Goal: Task Accomplishment & Management: Manage account settings

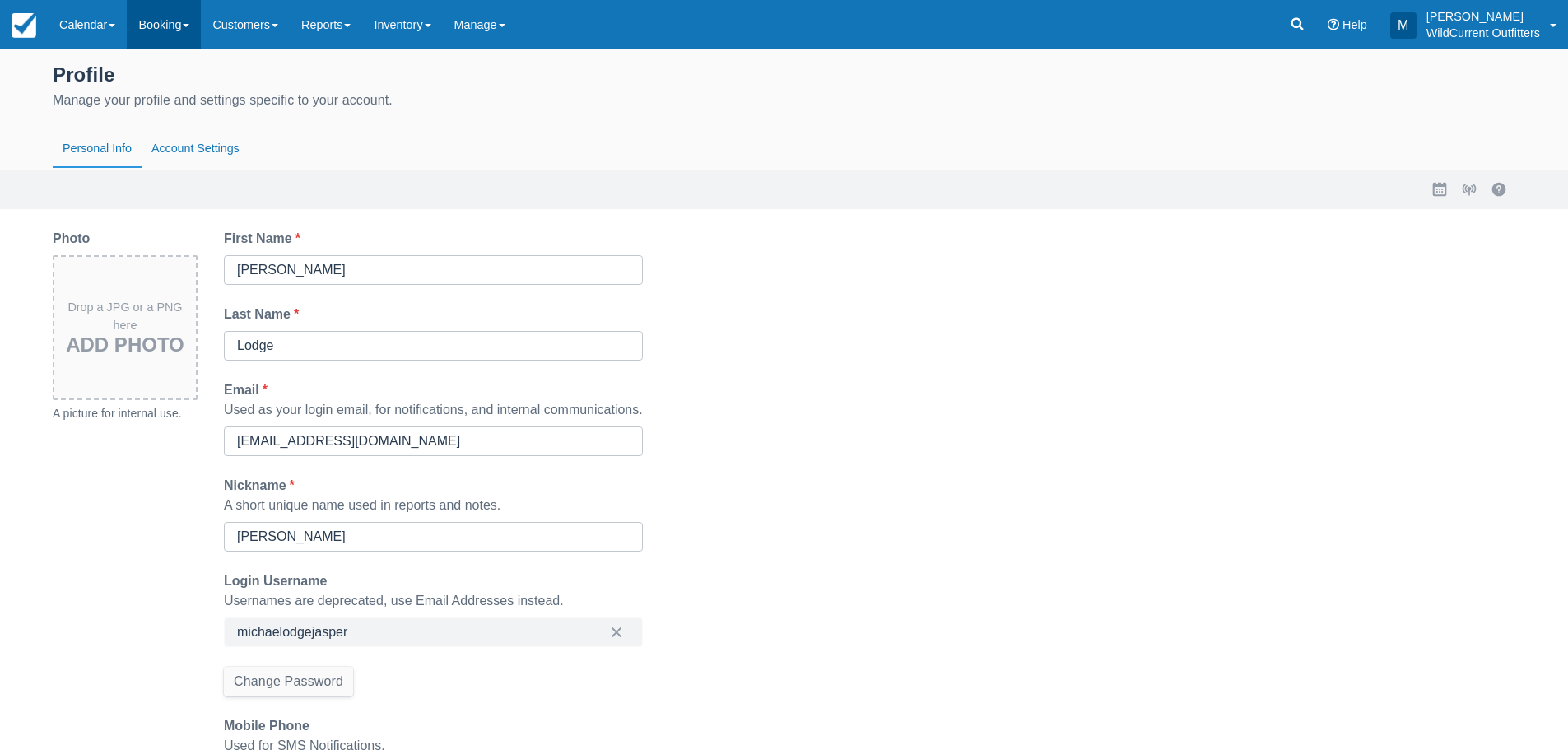
click at [159, 26] on link "Booking" at bounding box center [164, 25] width 74 height 50
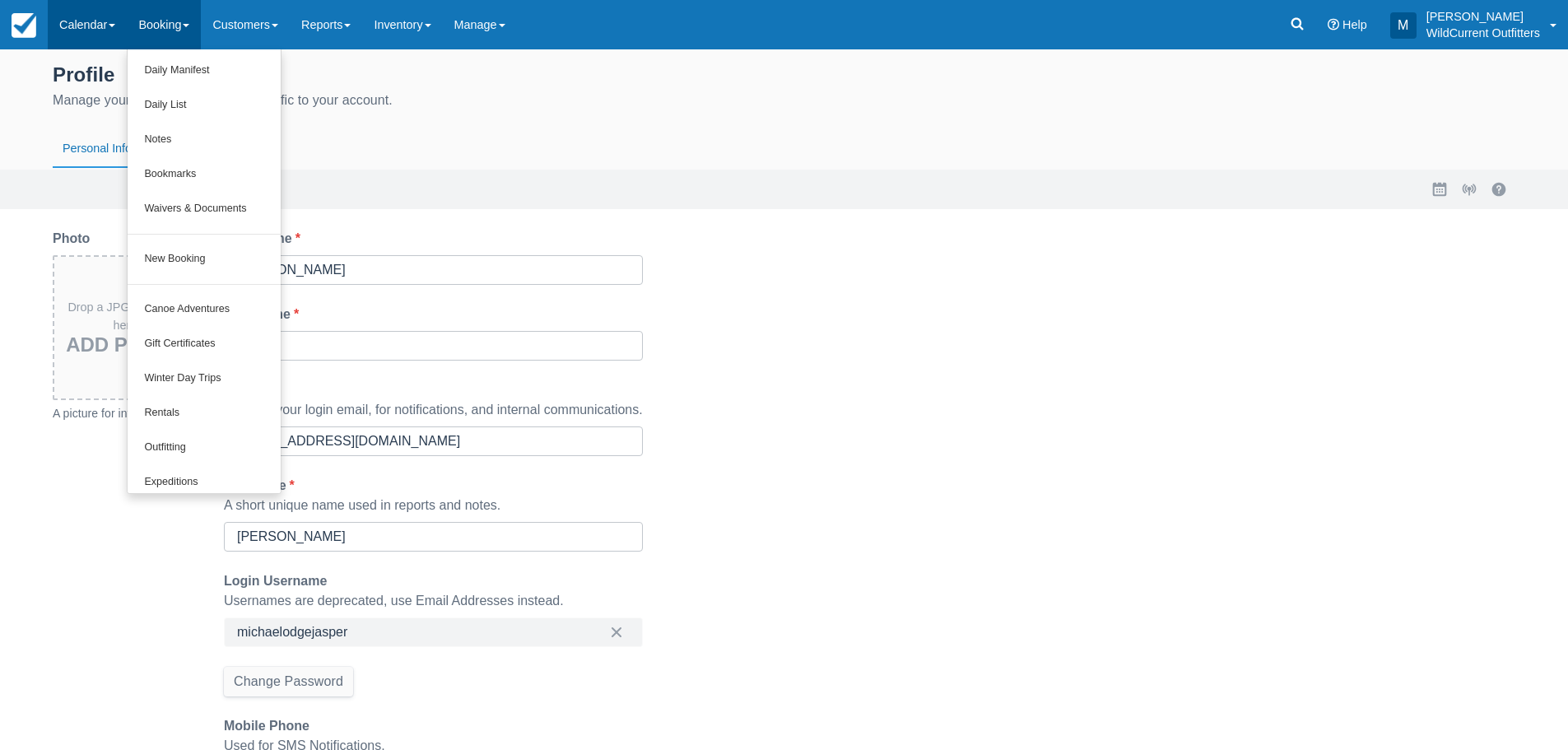
click at [97, 32] on link "Calendar" at bounding box center [87, 25] width 79 height 50
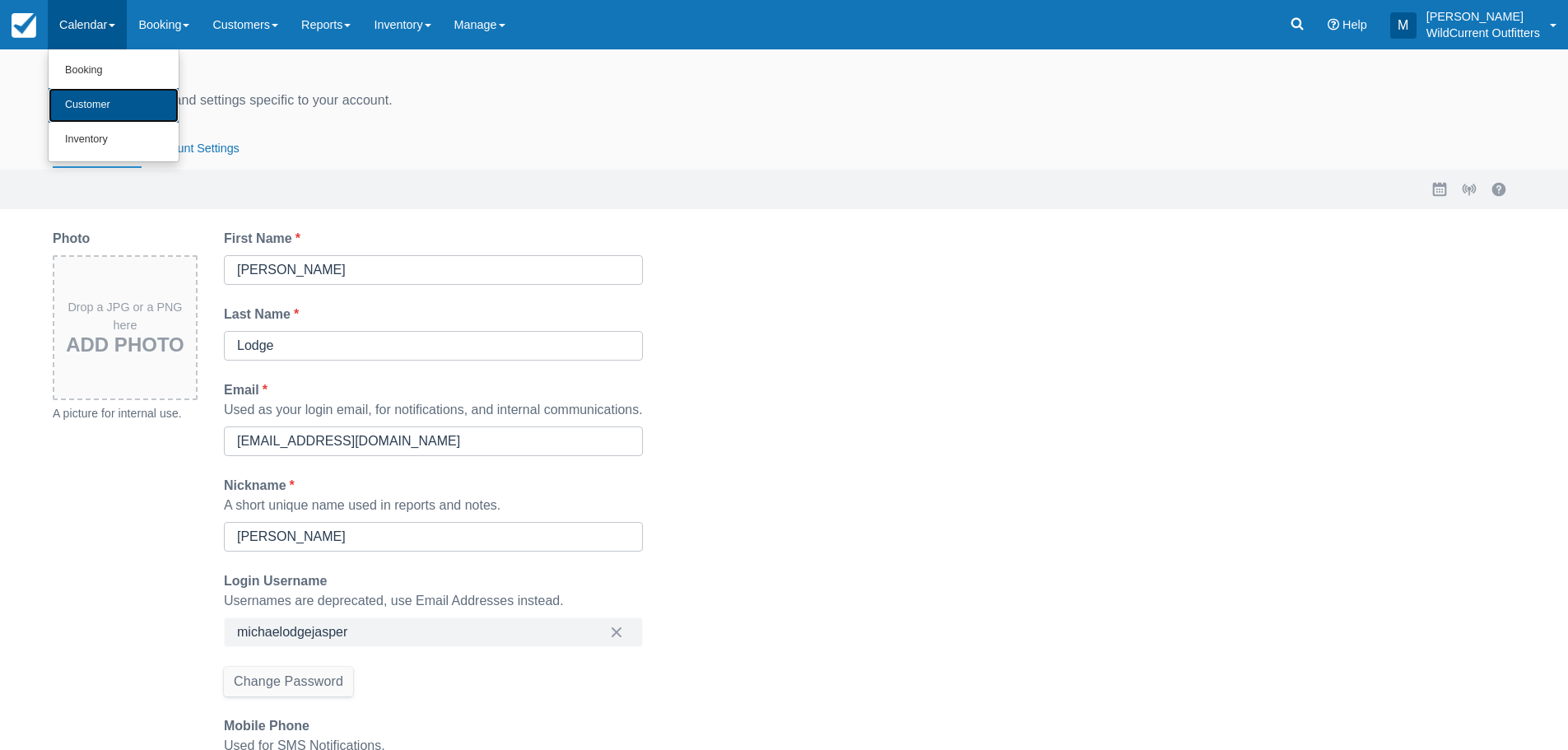
click at [111, 106] on link "Customer" at bounding box center [114, 105] width 130 height 34
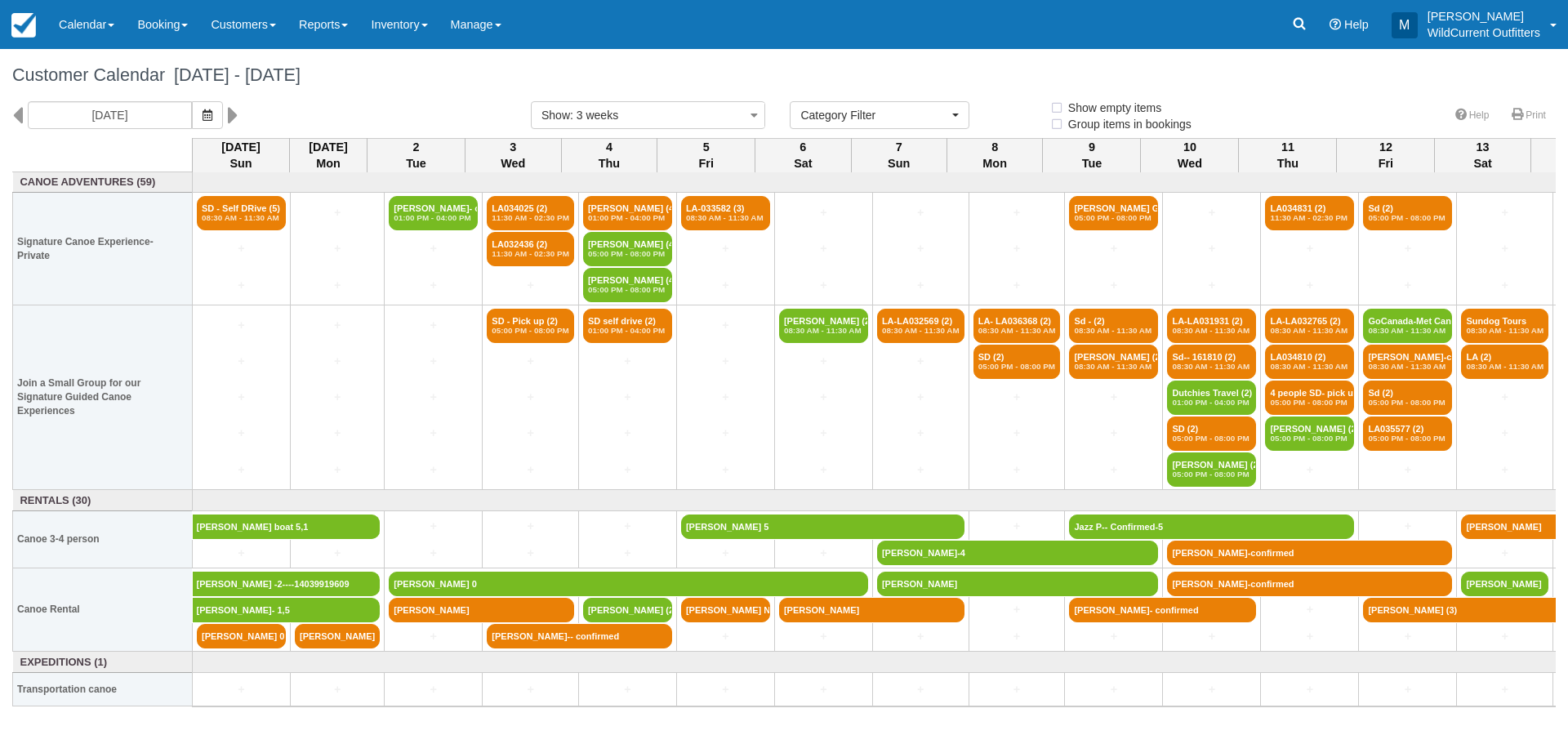
select select
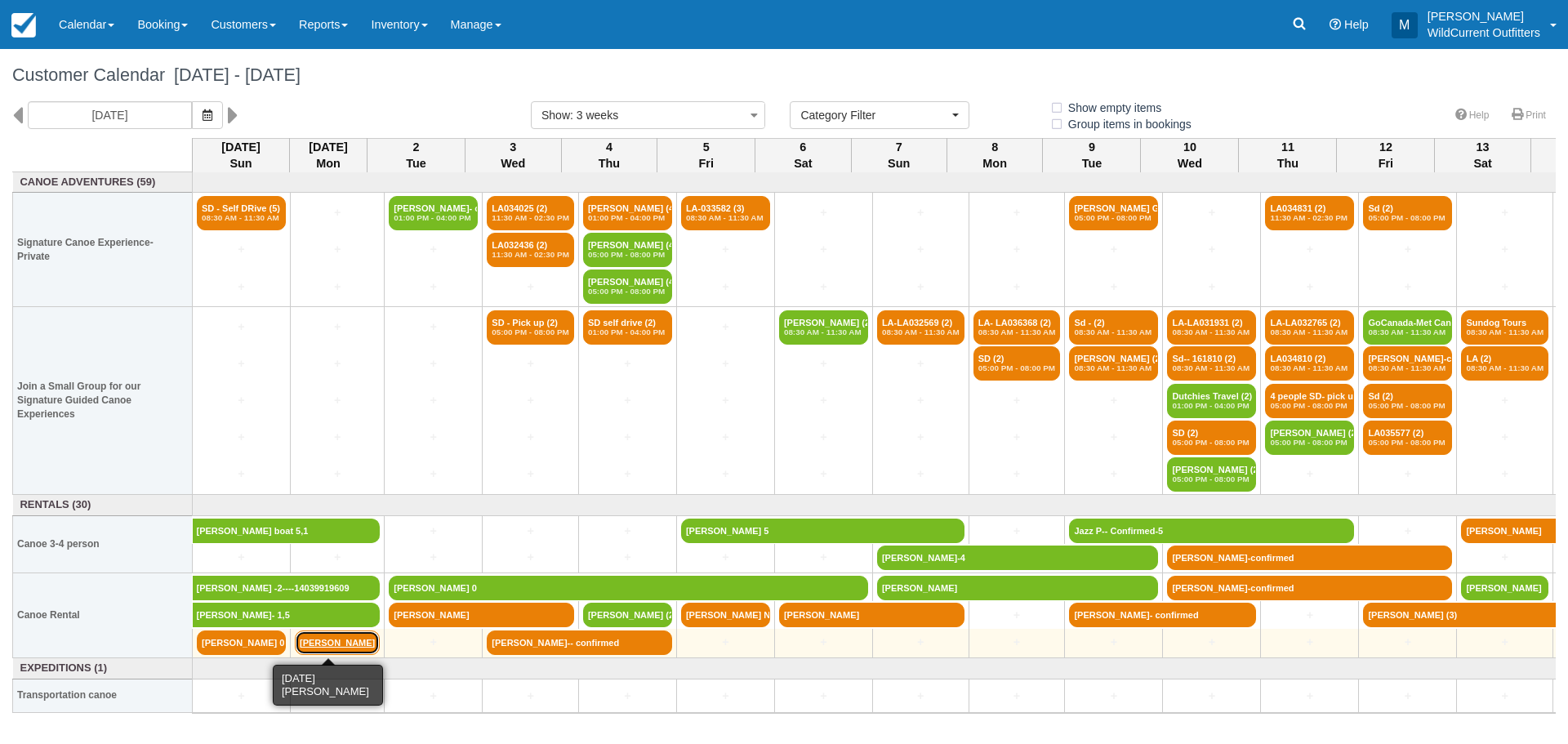
click at [337, 648] on link "[PERSON_NAME]" at bounding box center [337, 643] width 85 height 25
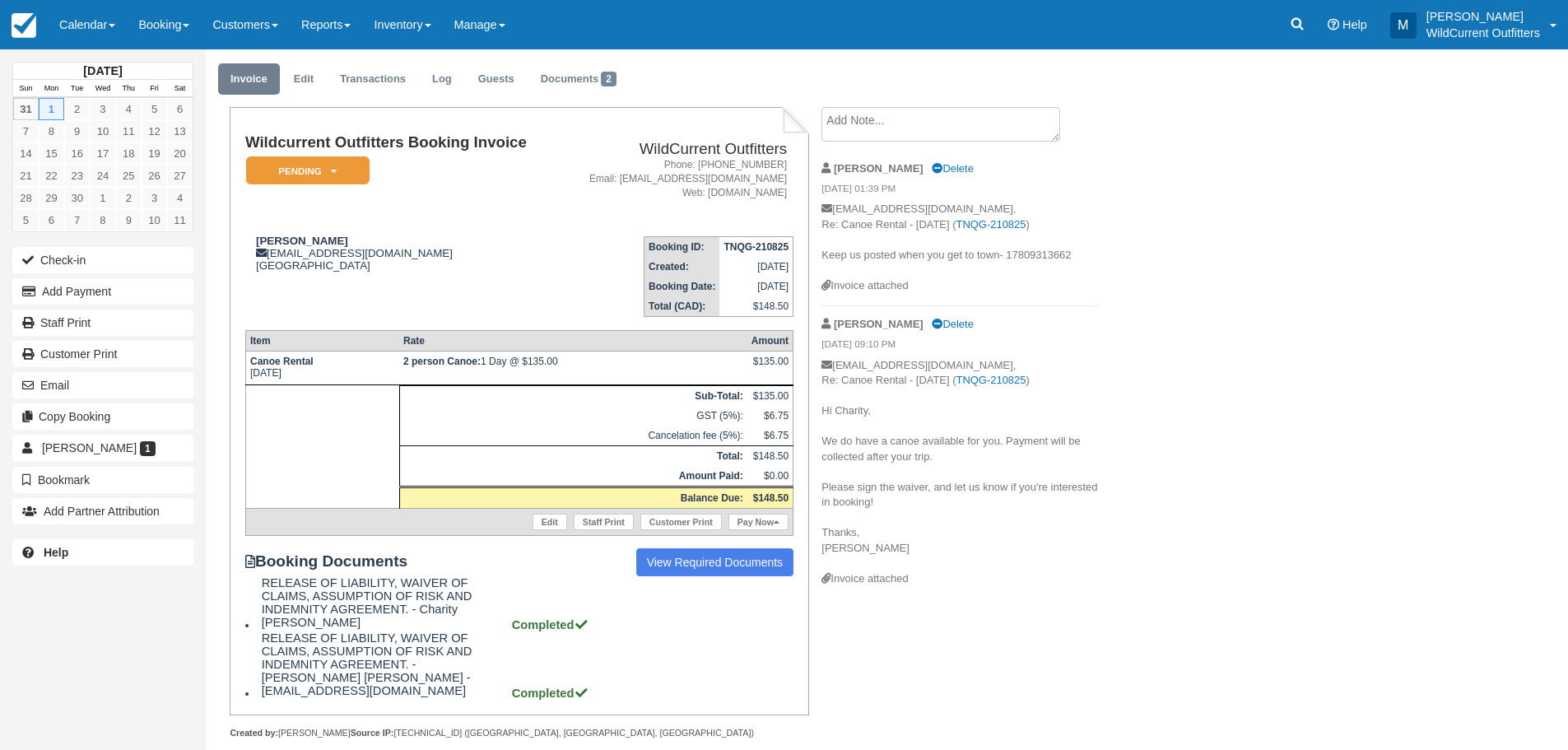
scroll to position [56, 0]
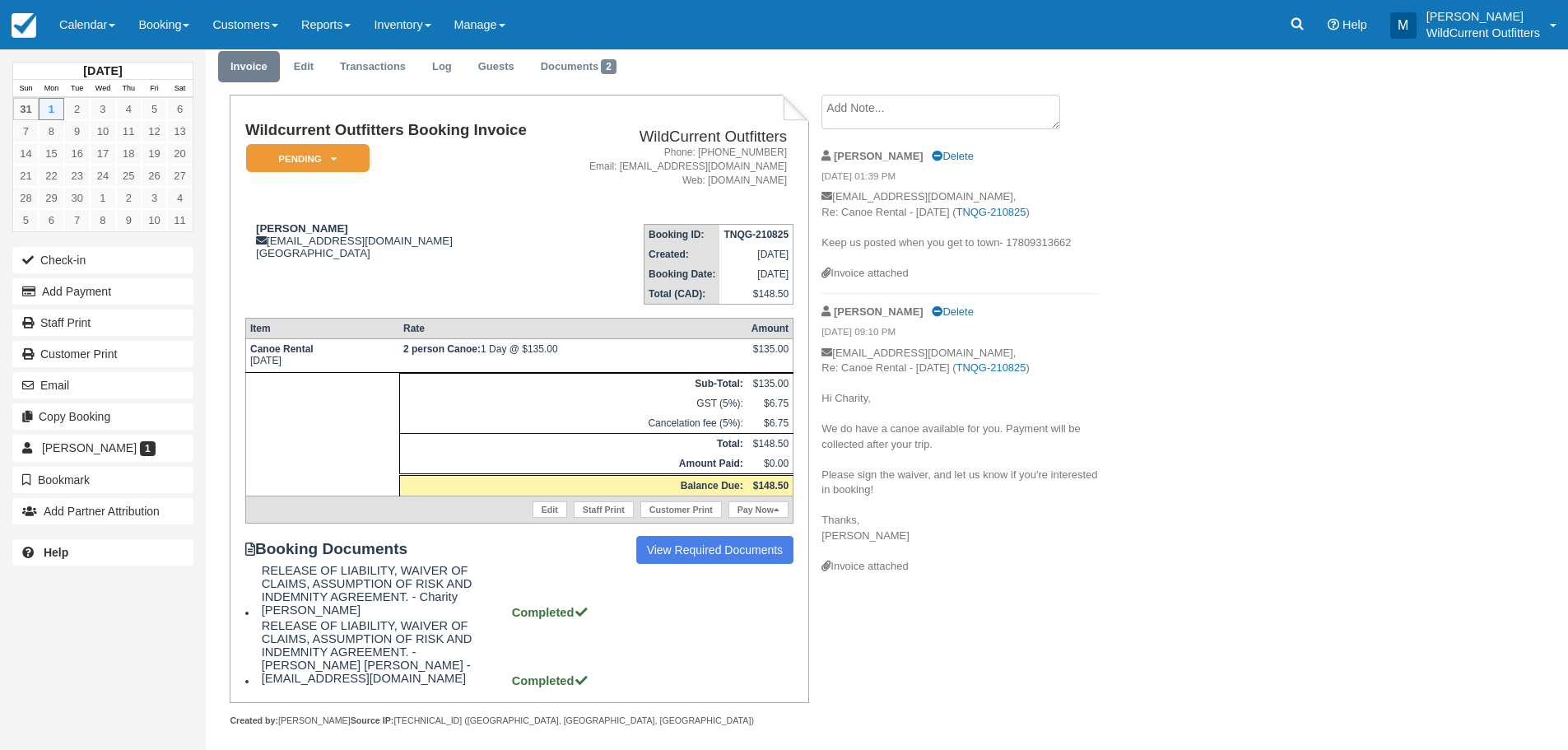
click at [1270, 397] on div "[PERSON_NAME], [DATE] Invoice Edit Transactions Log Guests Documents 2 Wildcurr…" at bounding box center [793, 378] width 1176 height 770
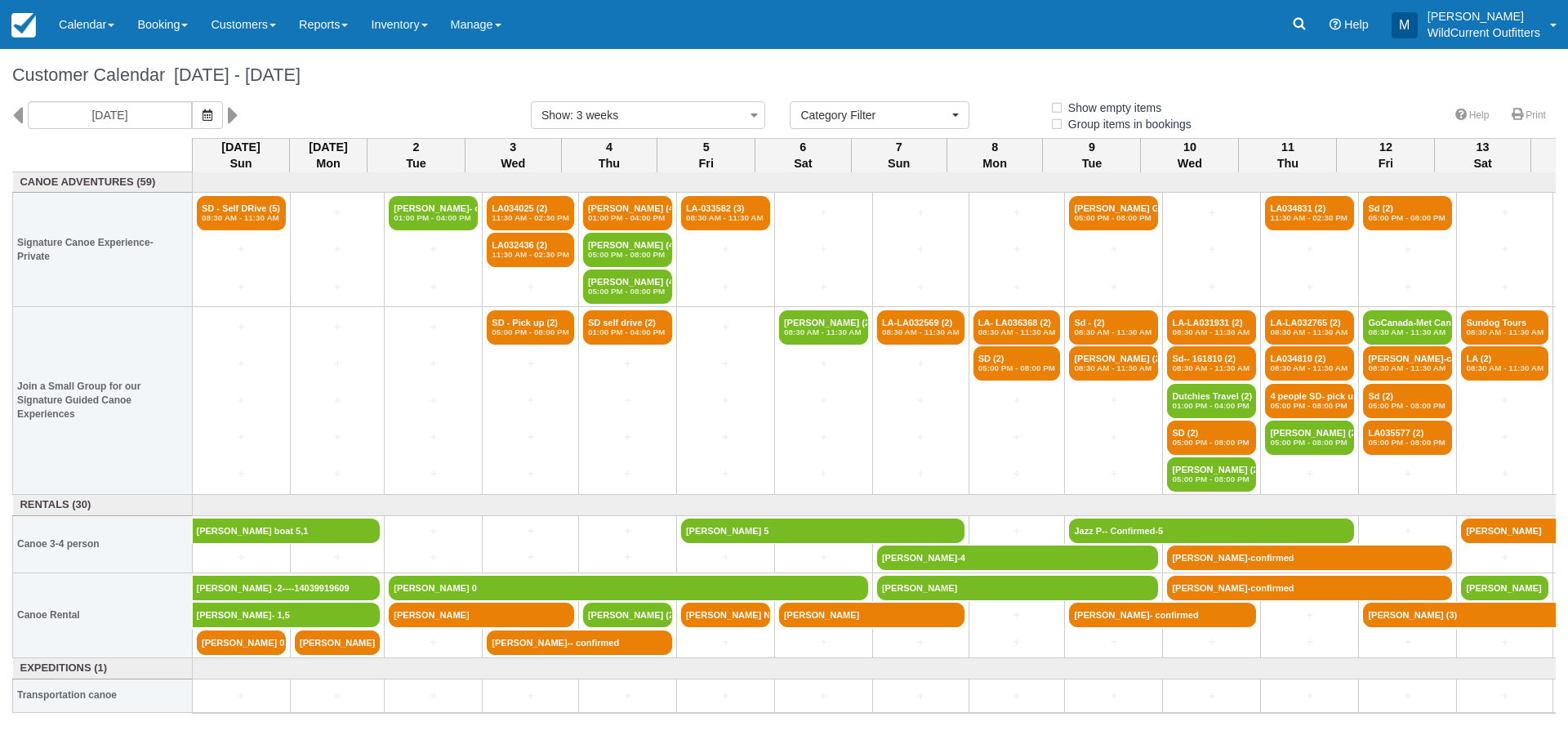
select select
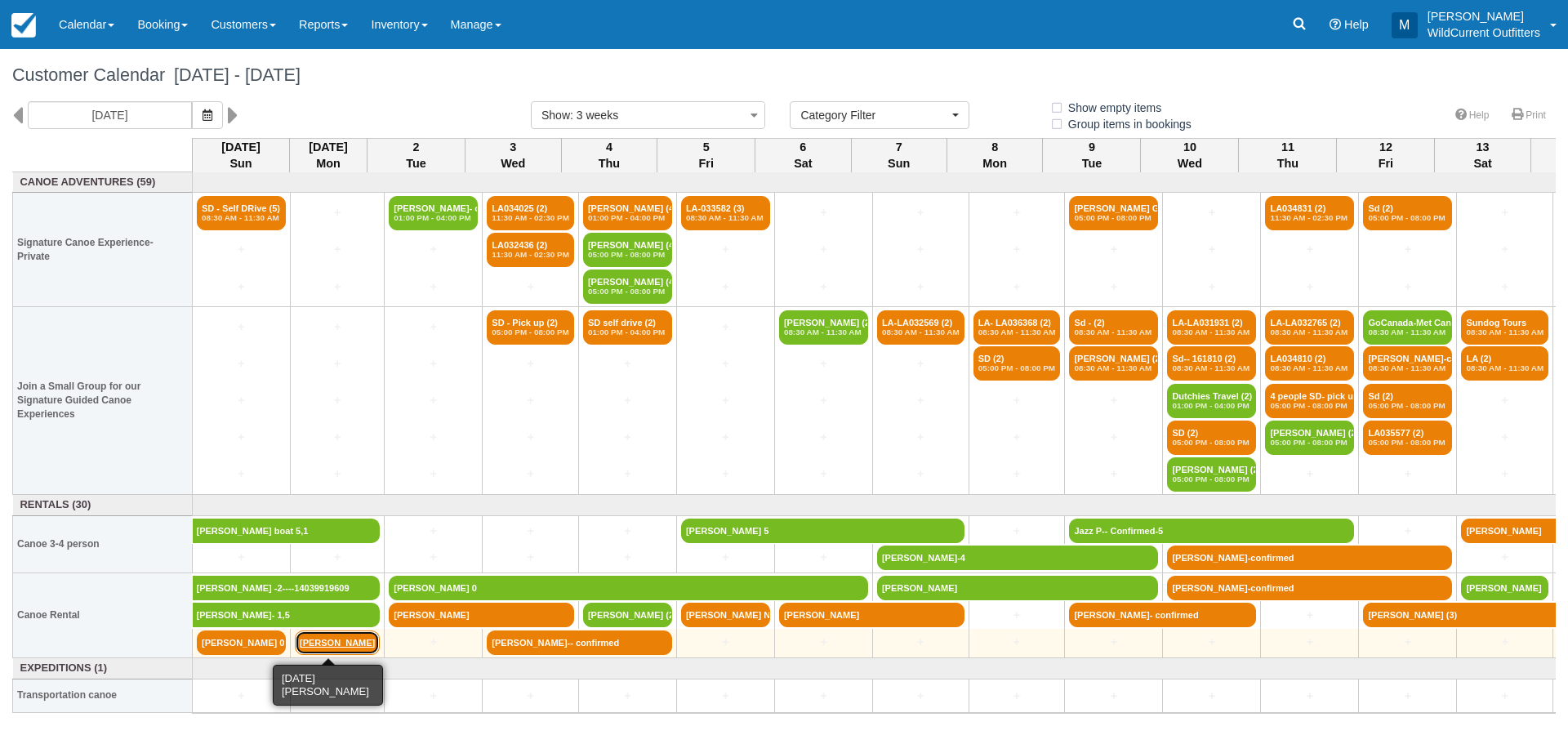
click at [339, 648] on link "[PERSON_NAME]" at bounding box center [337, 643] width 85 height 25
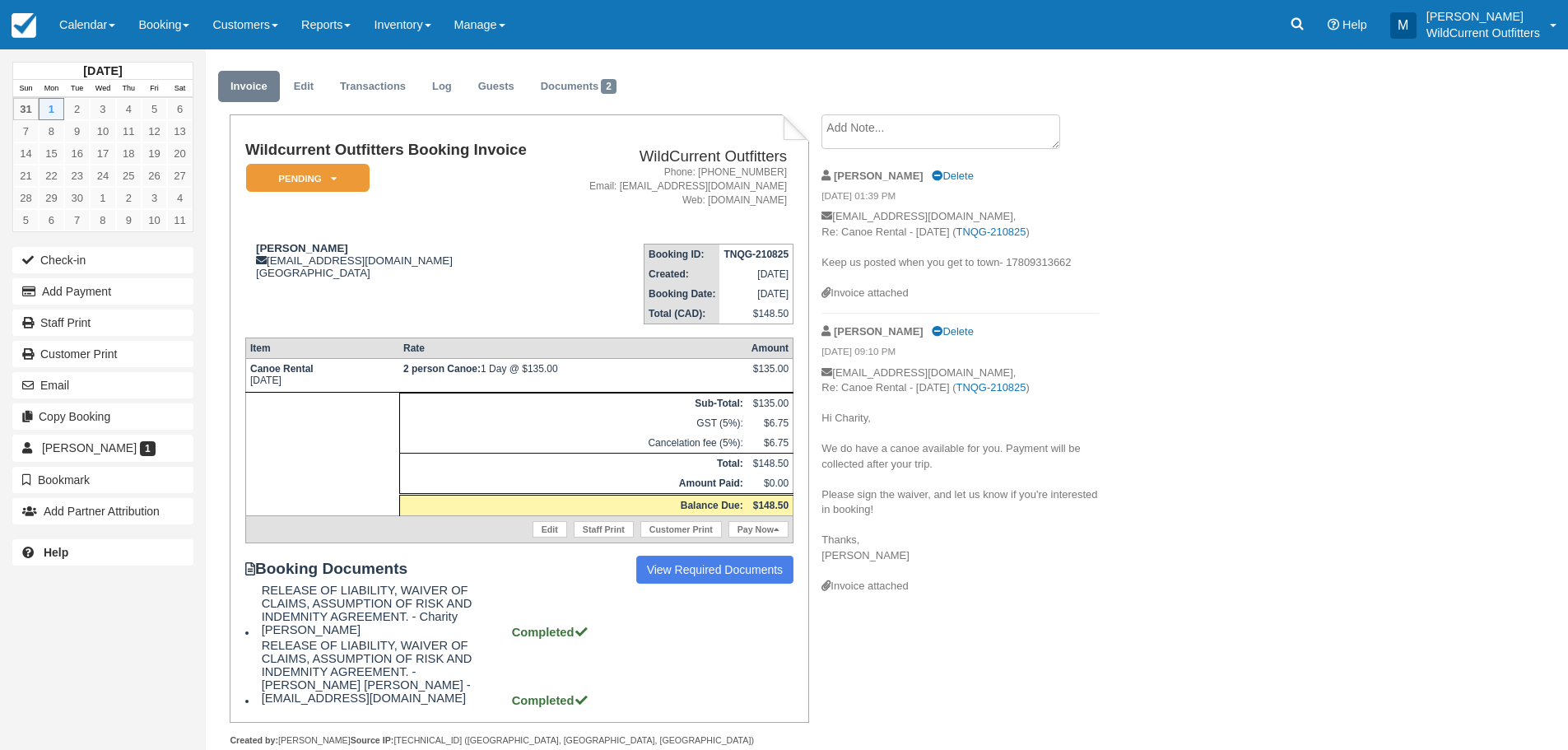
scroll to position [56, 0]
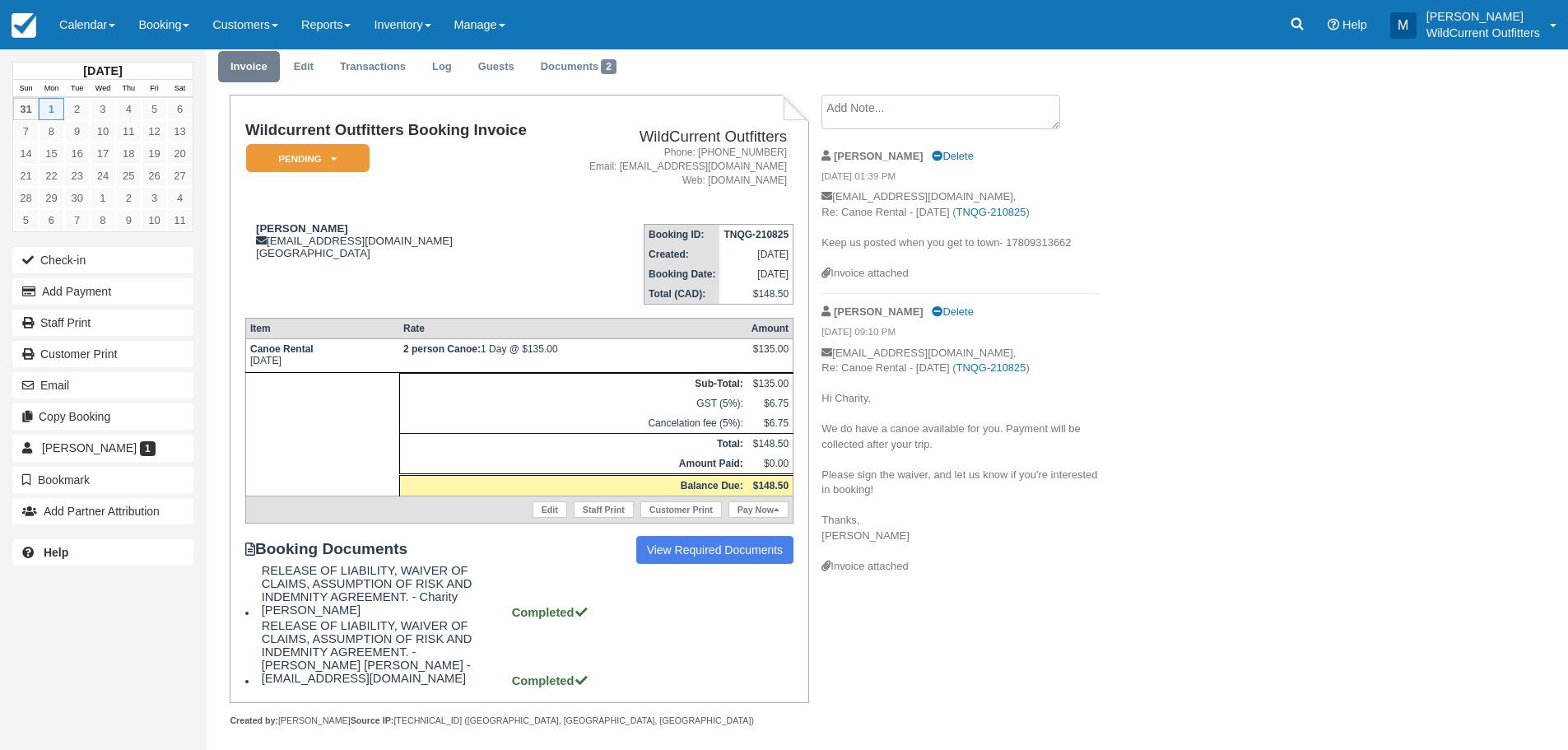
click at [1245, 237] on div "Charity Gladu, September 01 2025 Invoice Edit Transactions Log Guests Documents…" at bounding box center [793, 378] width 1176 height 770
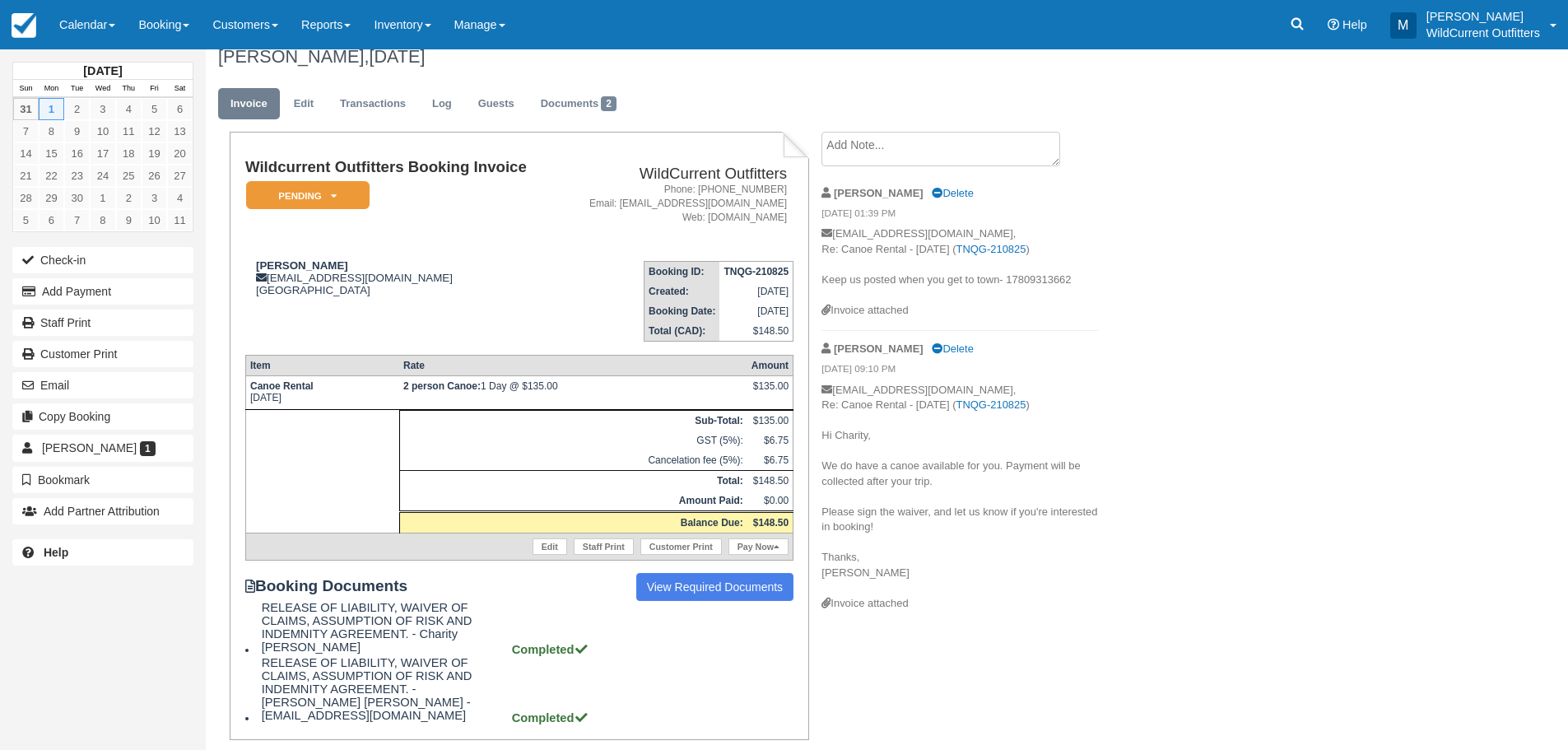
scroll to position [0, 0]
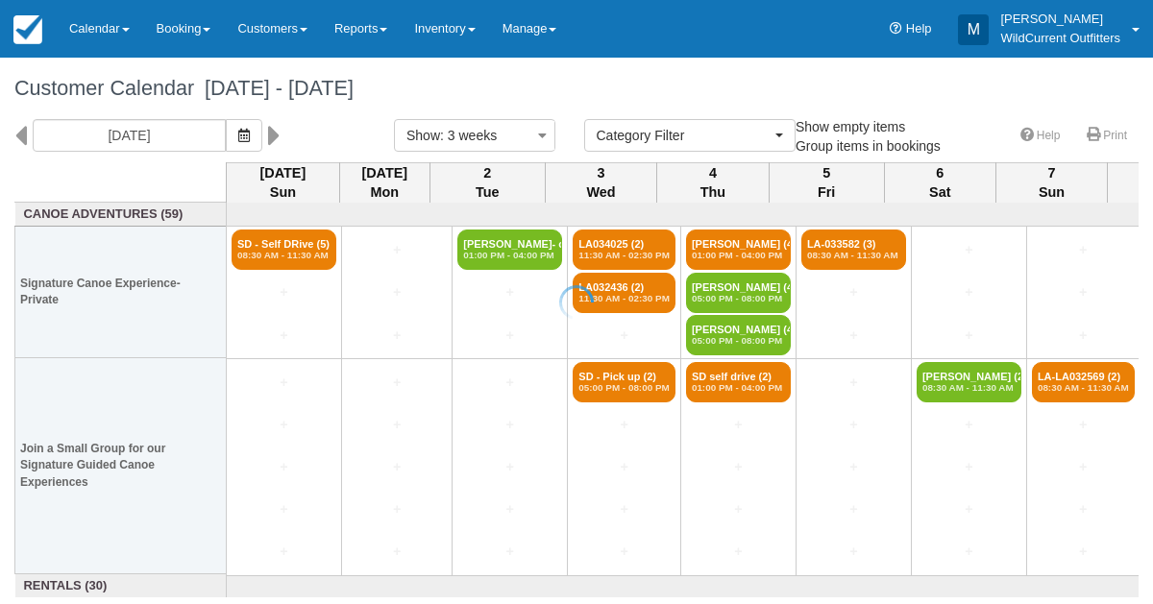
select select
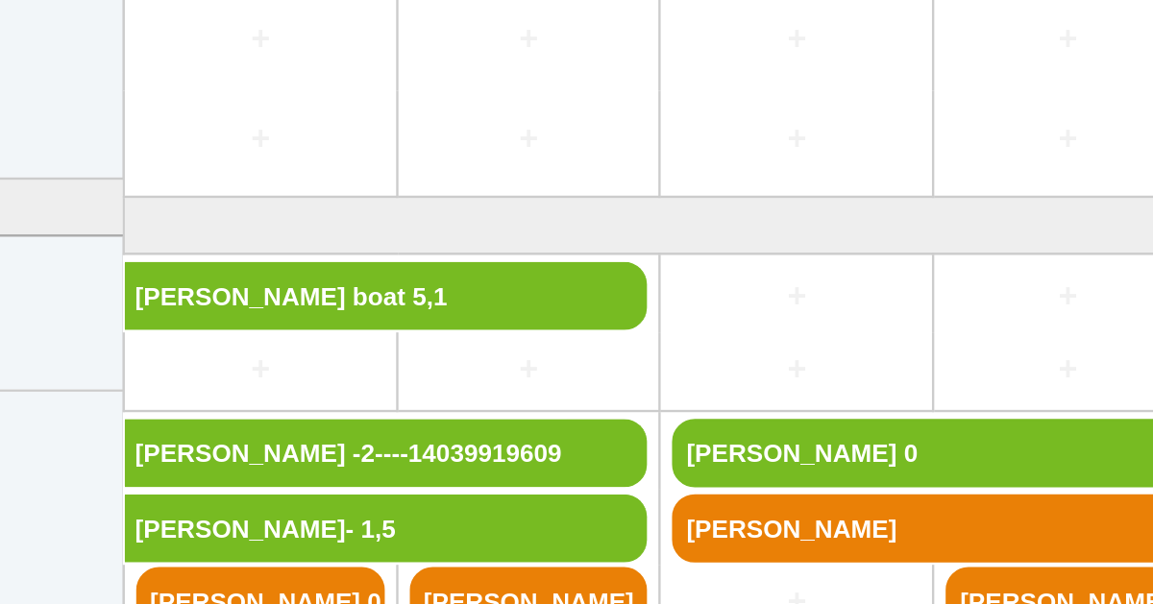
scroll to position [227, 0]
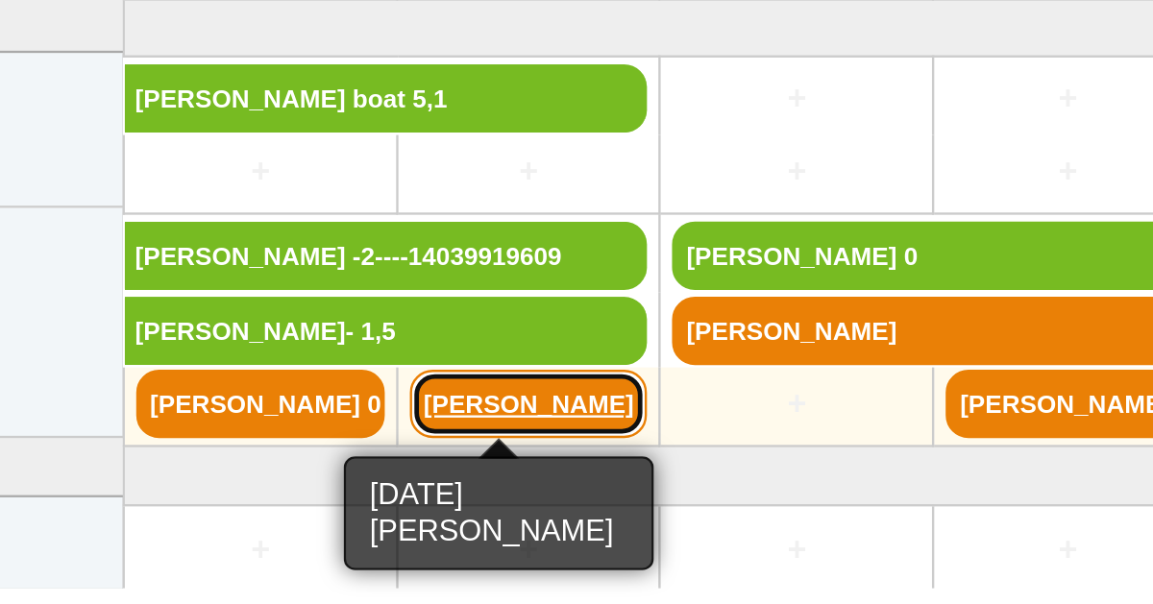
click at [395, 517] on link "[PERSON_NAME]" at bounding box center [397, 519] width 100 height 29
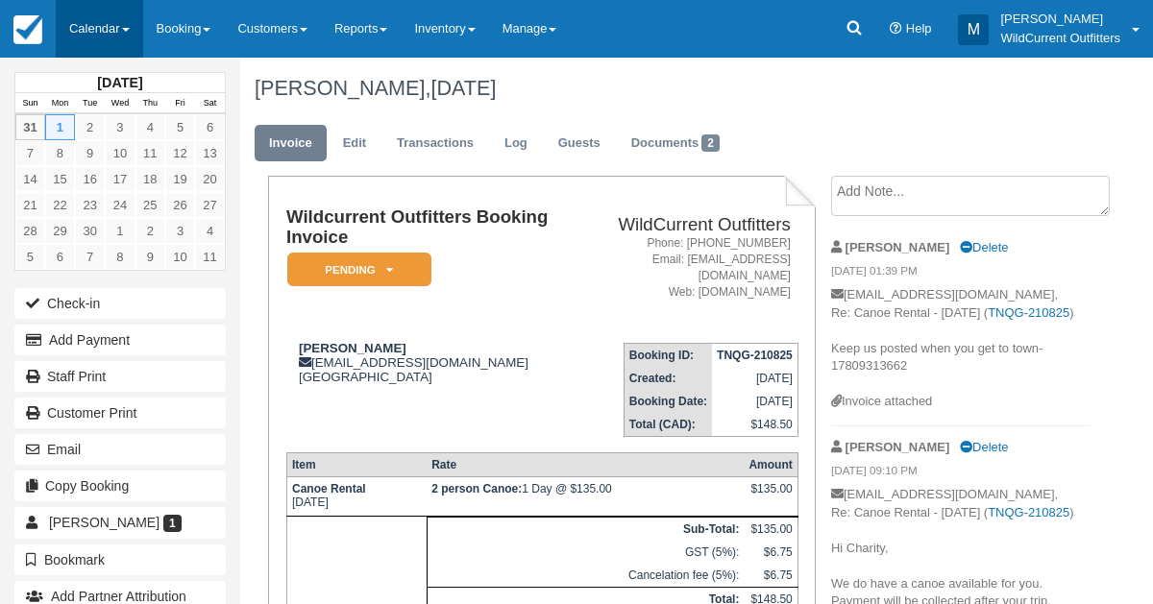
click at [89, 20] on link "Calendar" at bounding box center [99, 29] width 87 height 58
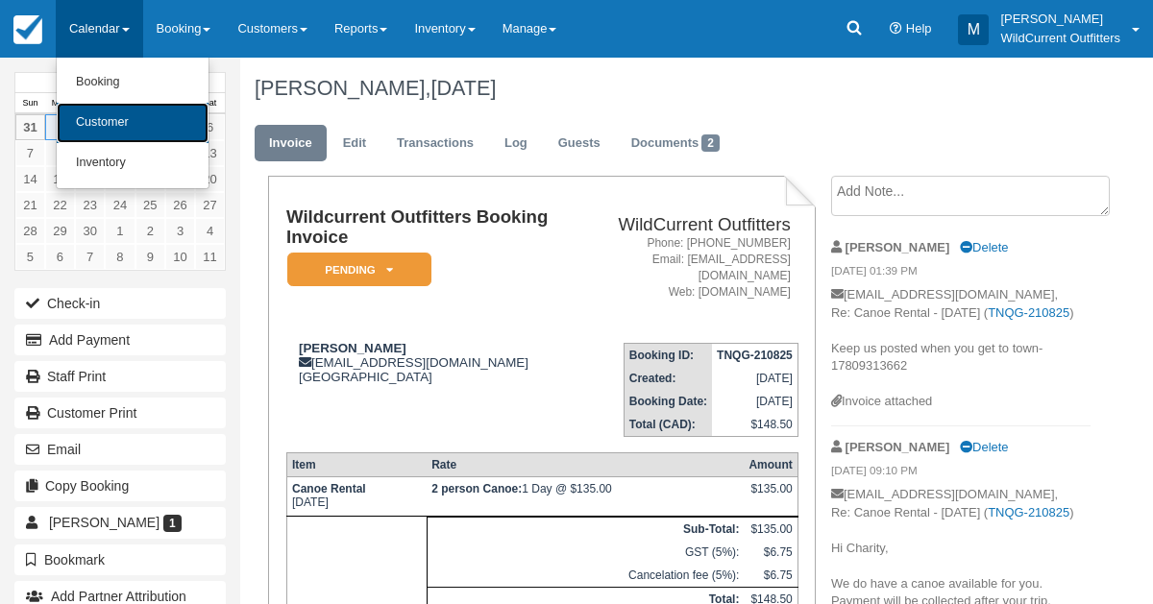
click at [89, 113] on link "Customer" at bounding box center [133, 123] width 152 height 40
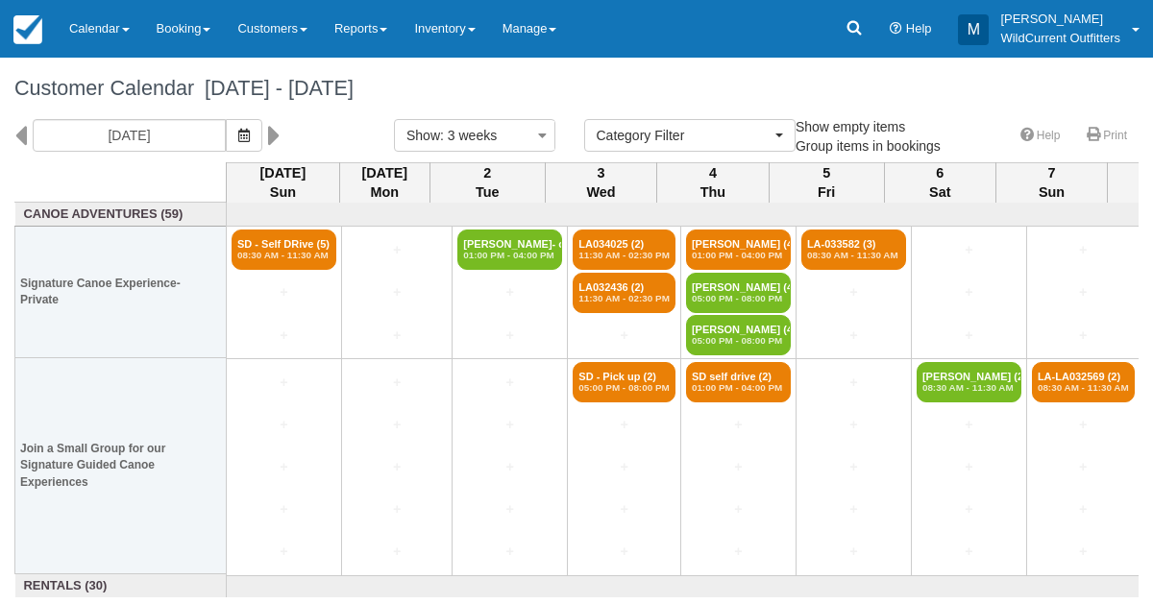
select select
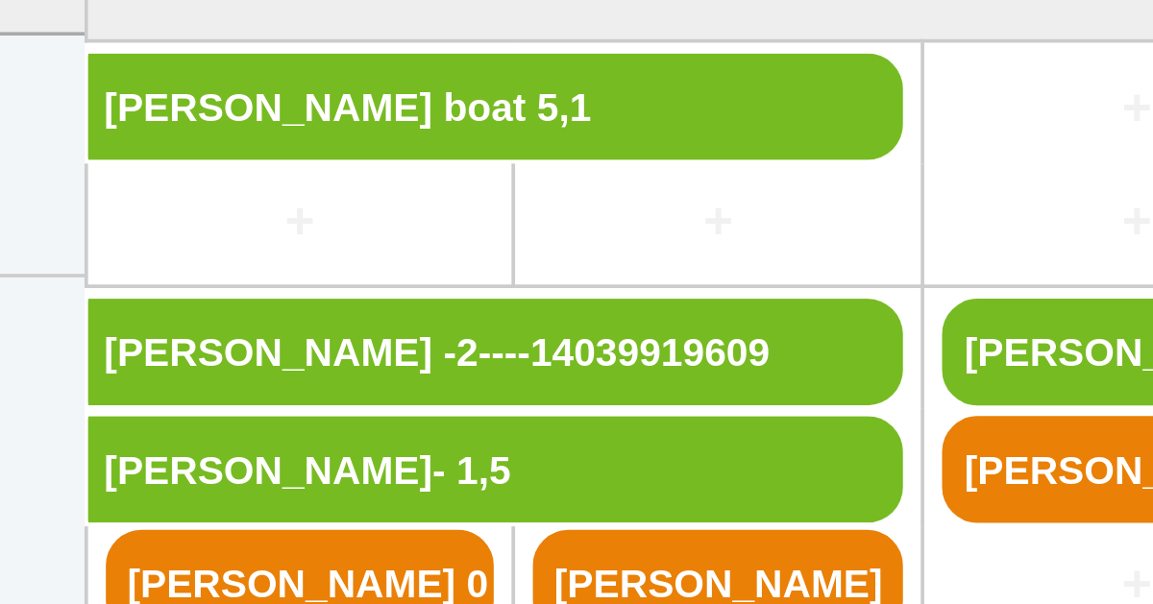
scroll to position [227, 0]
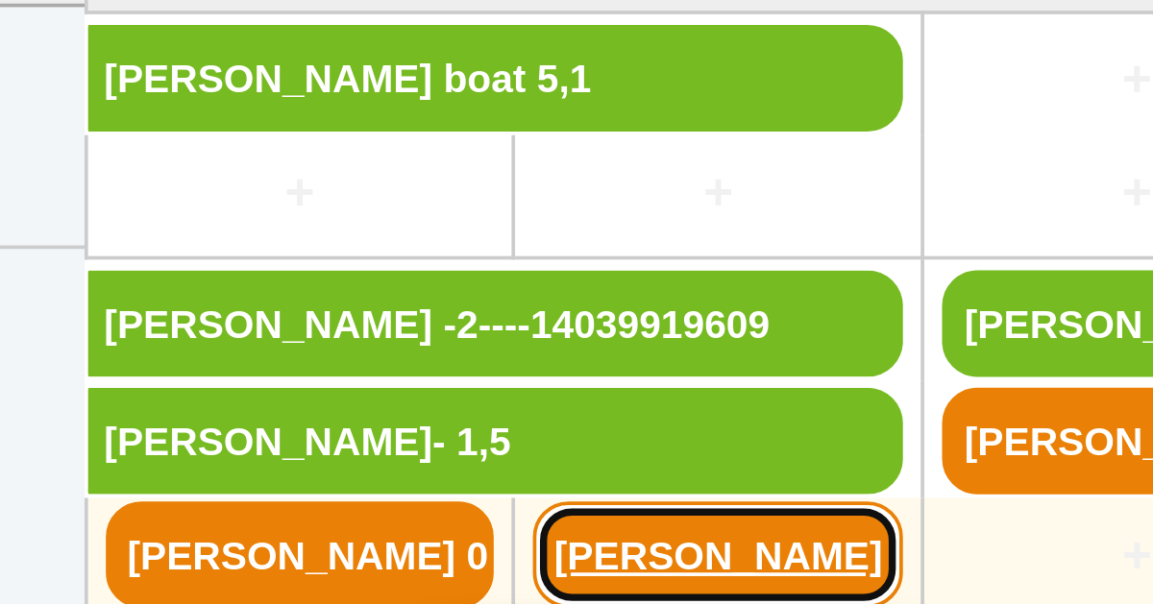
click at [357, 514] on link "[PERSON_NAME]" at bounding box center [397, 519] width 100 height 29
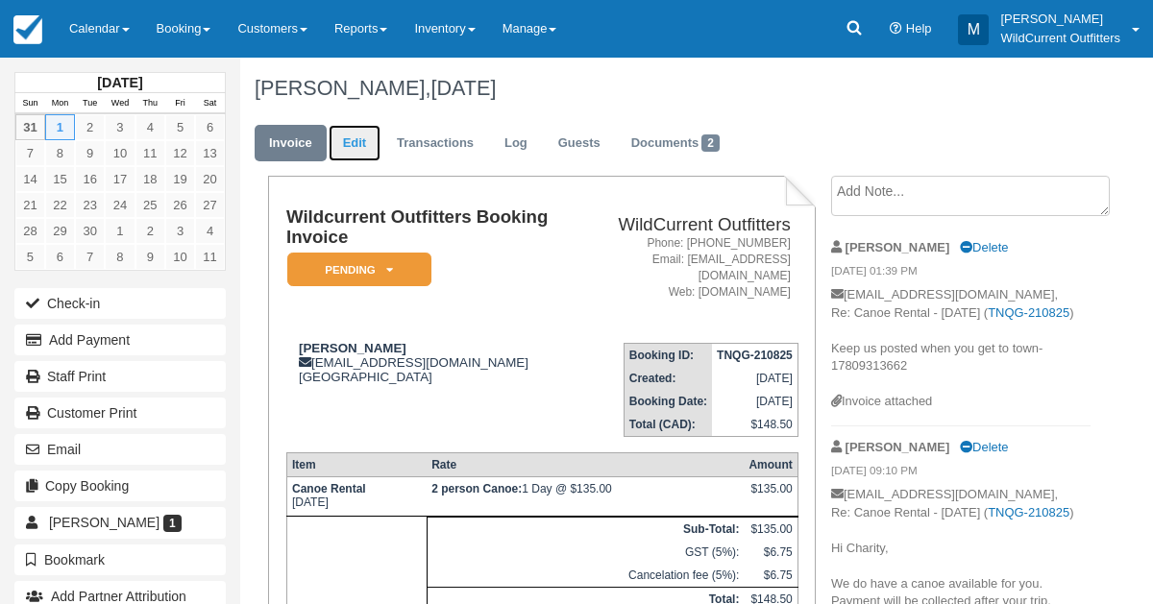
click at [357, 147] on link "Edit" at bounding box center [355, 143] width 52 height 37
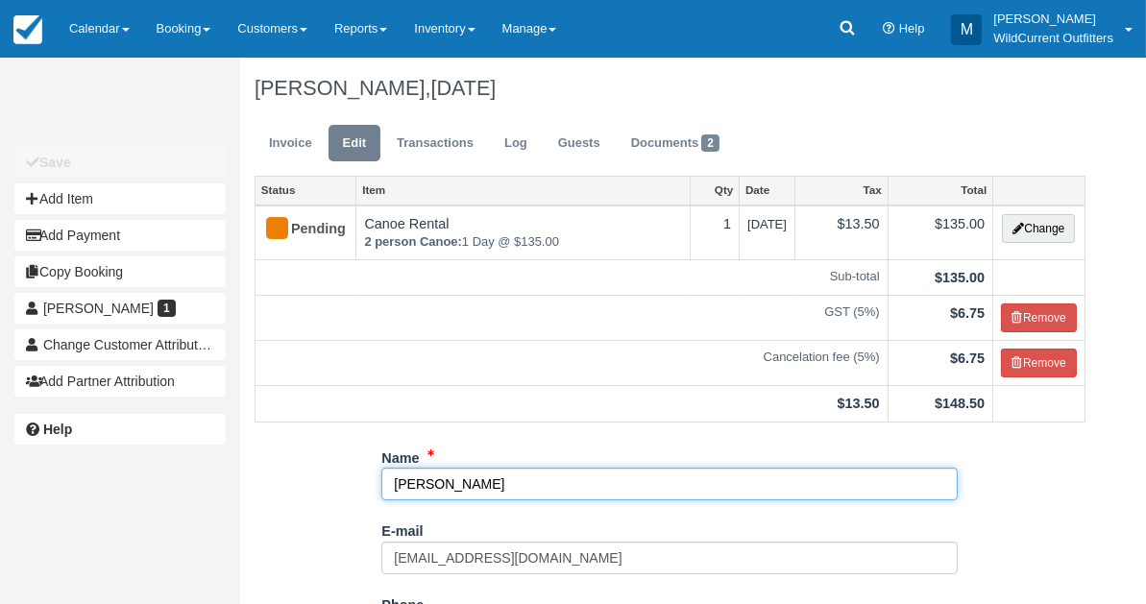
click at [485, 484] on input "[PERSON_NAME]" at bounding box center [669, 484] width 576 height 33
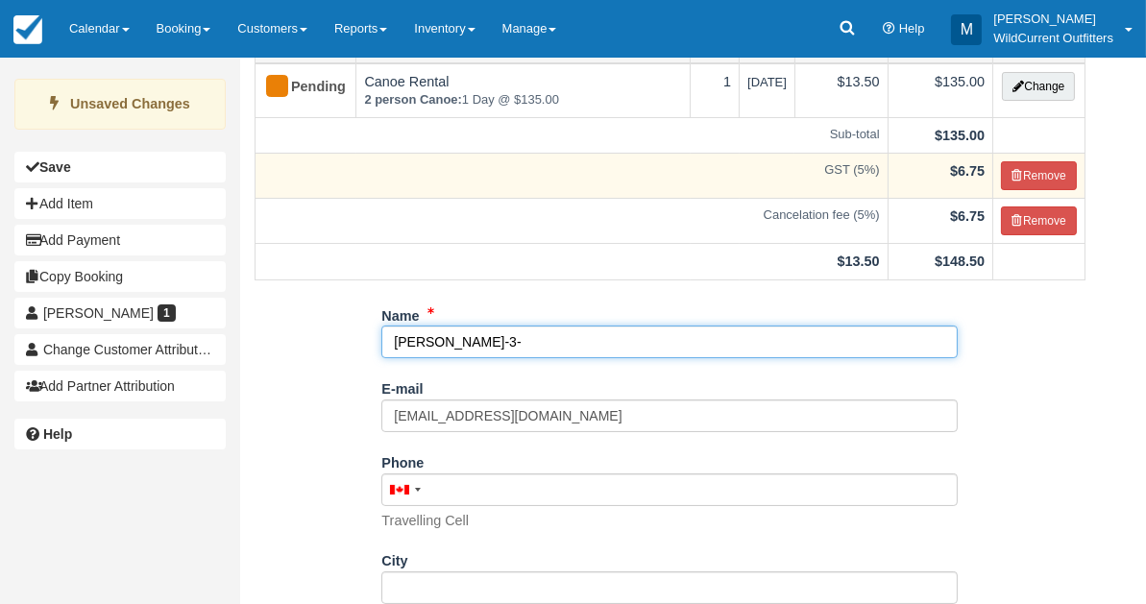
scroll to position [143, 0]
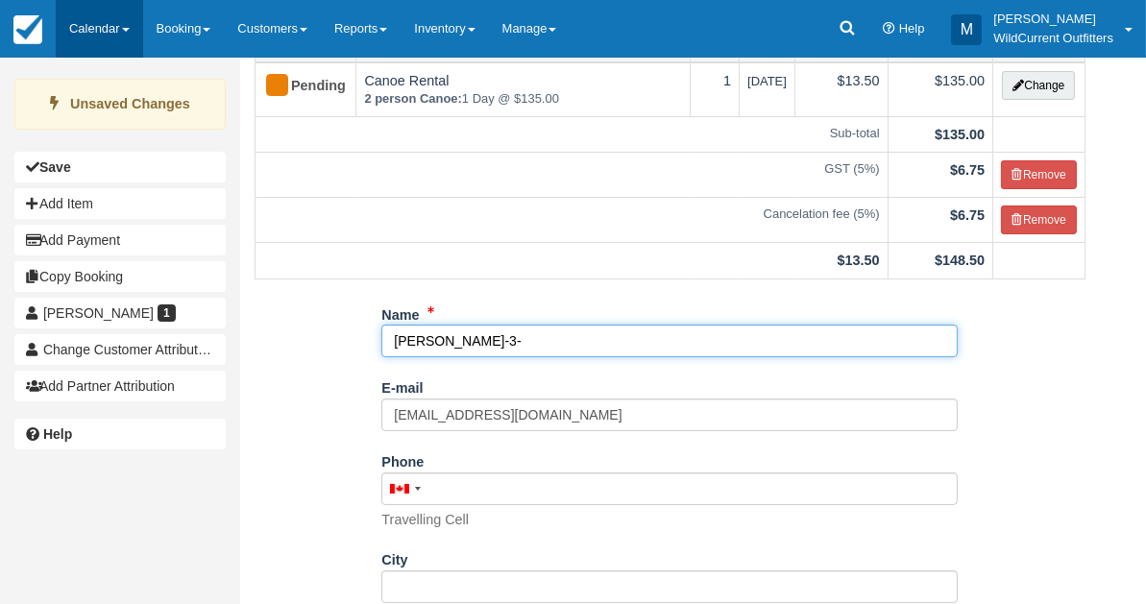
type input "Charity Gladu-3-"
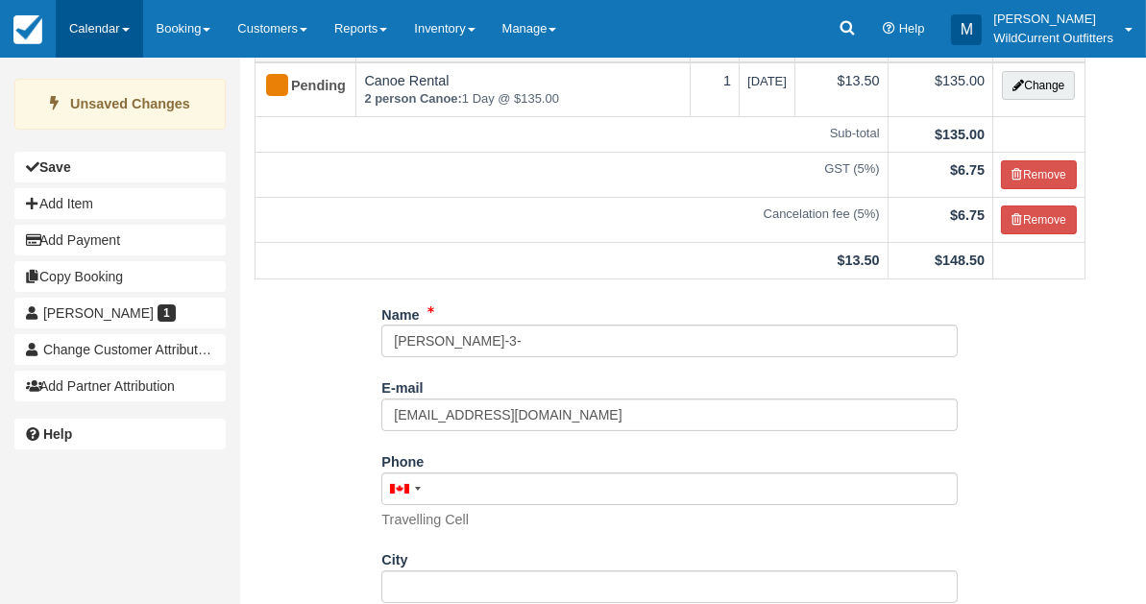
click at [98, 39] on link "Calendar" at bounding box center [99, 29] width 87 height 58
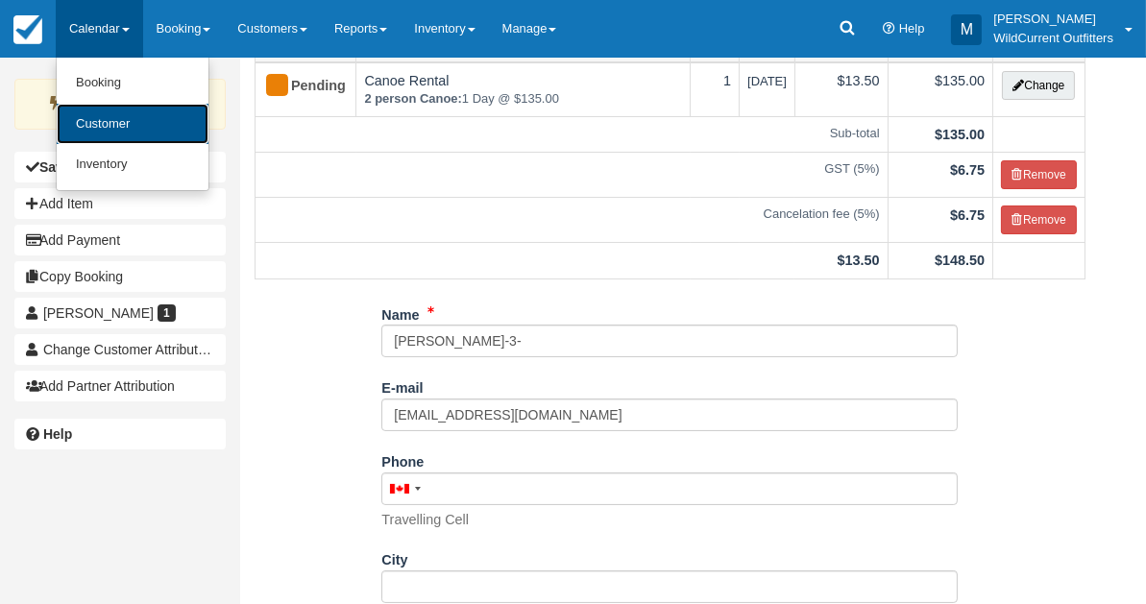
click at [95, 132] on link "Customer" at bounding box center [133, 124] width 152 height 41
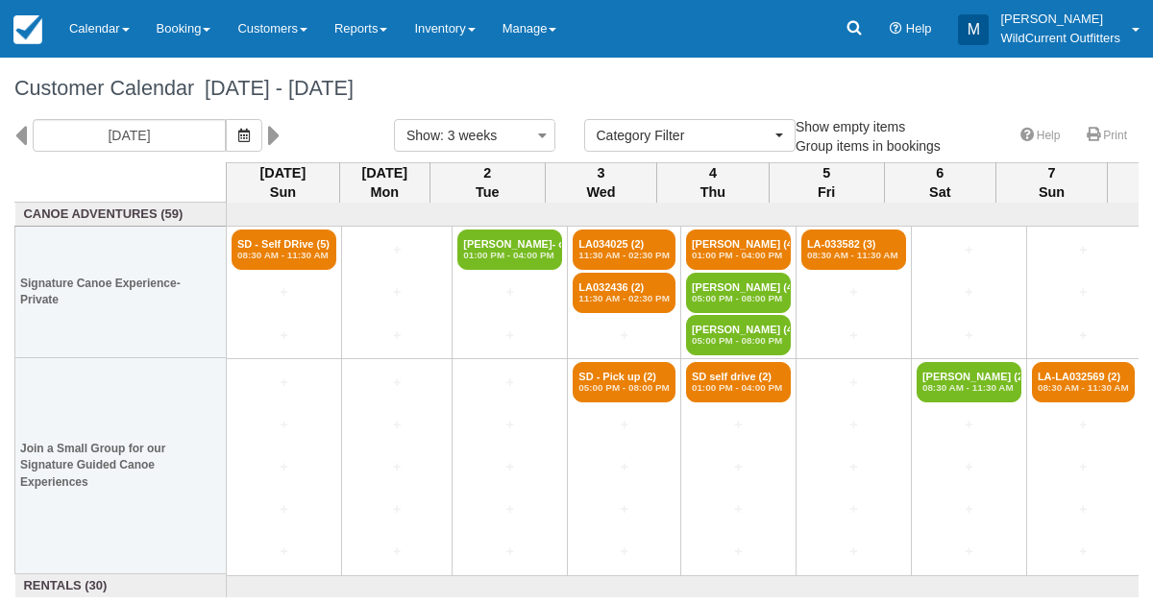
select select
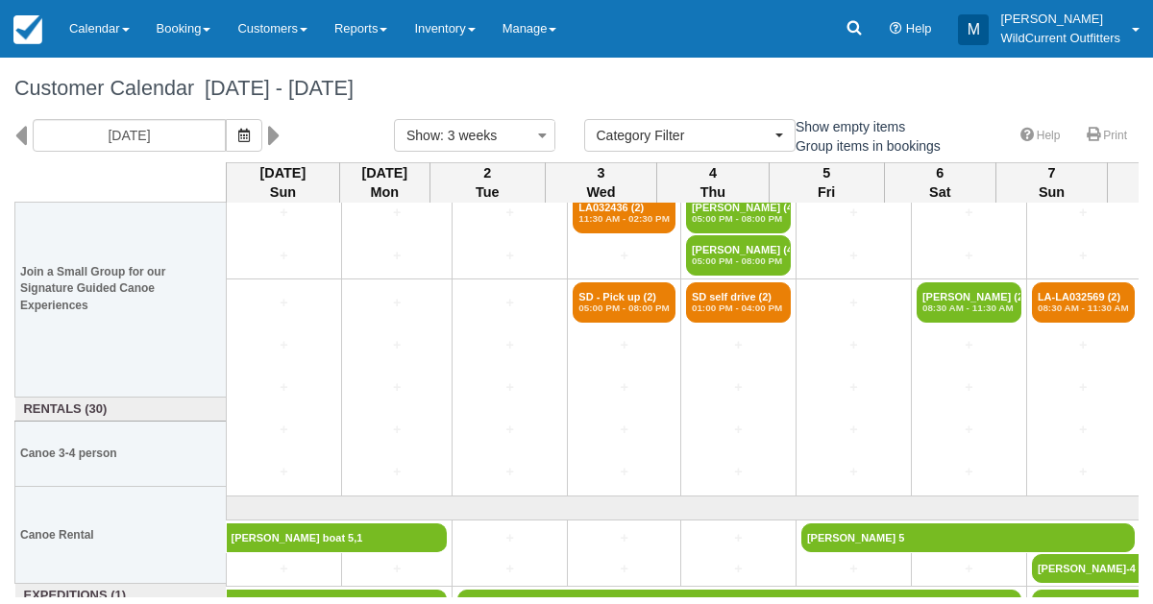
scroll to position [227, 0]
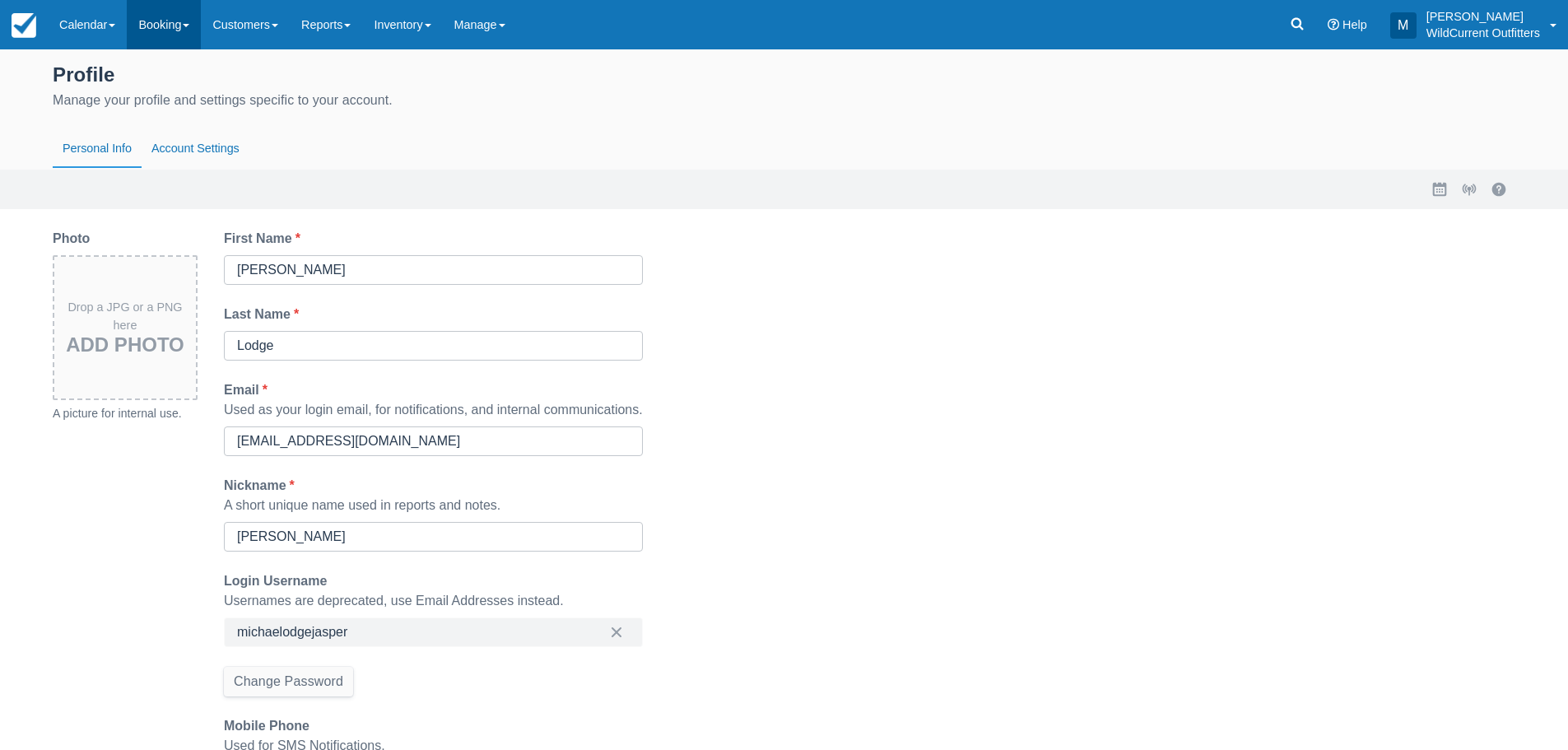
click at [147, 32] on link "Booking" at bounding box center [164, 25] width 74 height 50
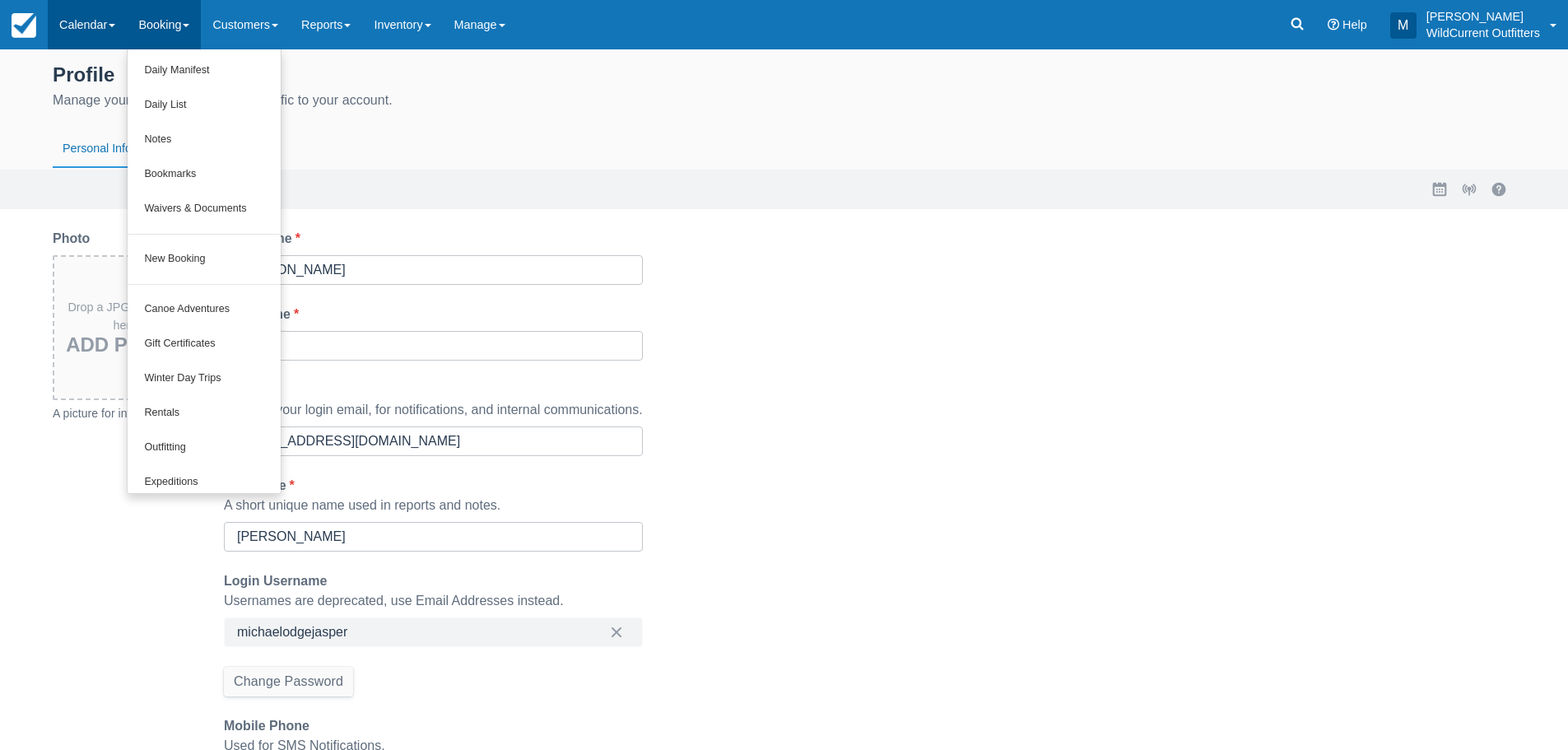
click at [105, 27] on link "Calendar" at bounding box center [87, 25] width 79 height 50
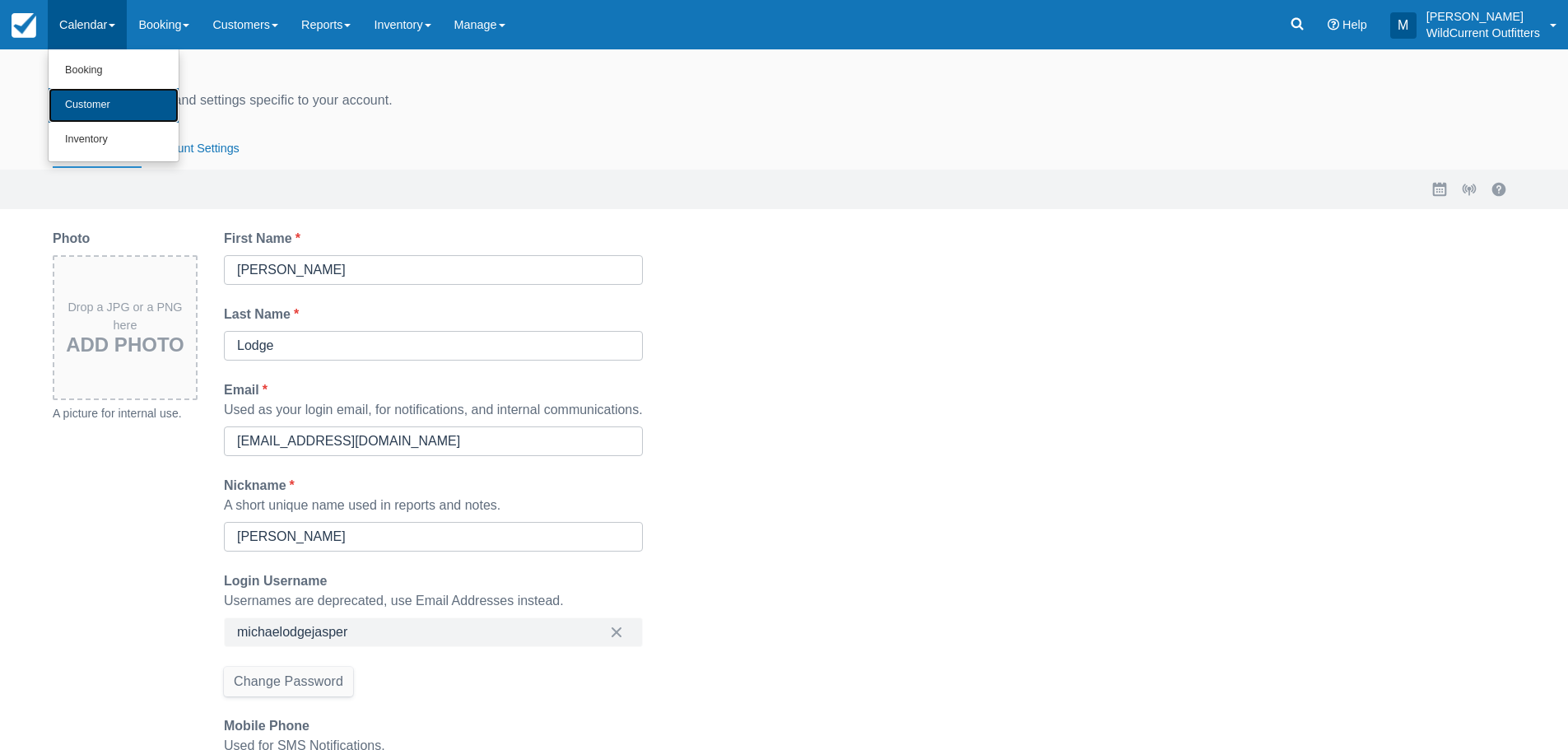
click at [110, 117] on link "Customer" at bounding box center [114, 105] width 130 height 34
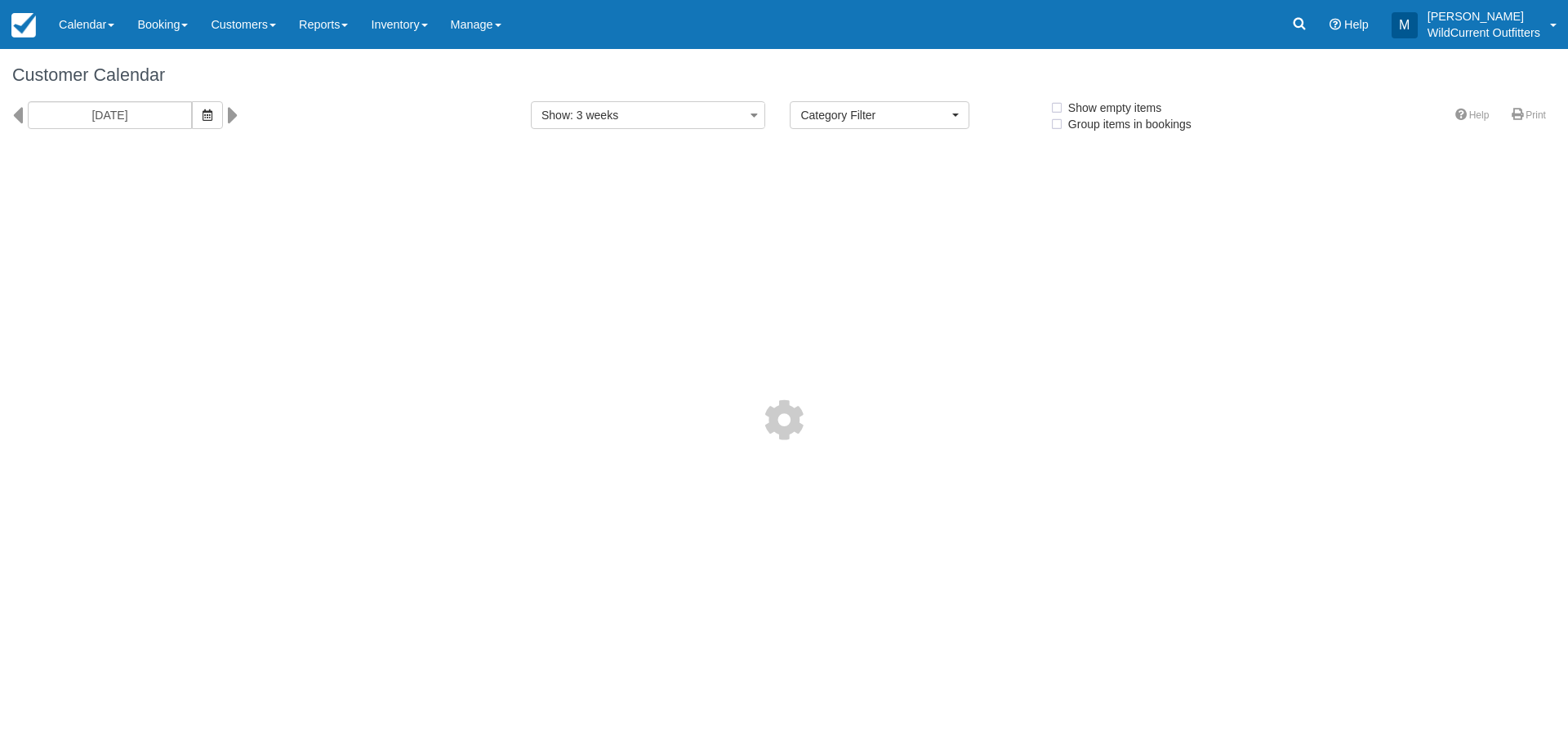
select select
